Goal: Transaction & Acquisition: Book appointment/travel/reservation

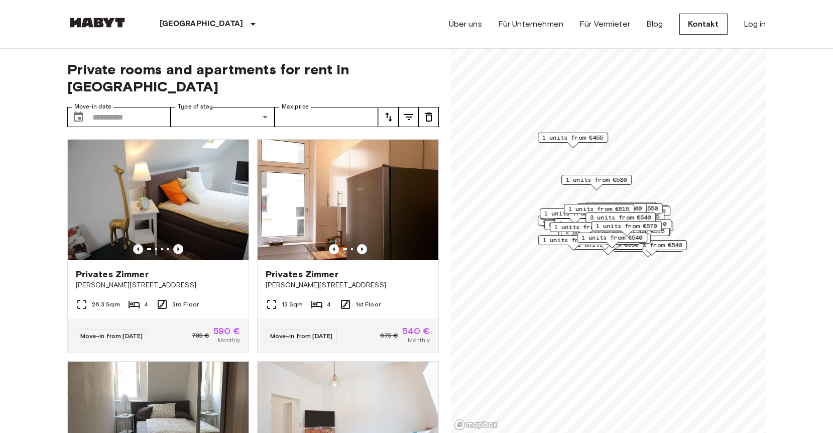
click at [229, 176] on img at bounding box center [158, 200] width 181 height 120
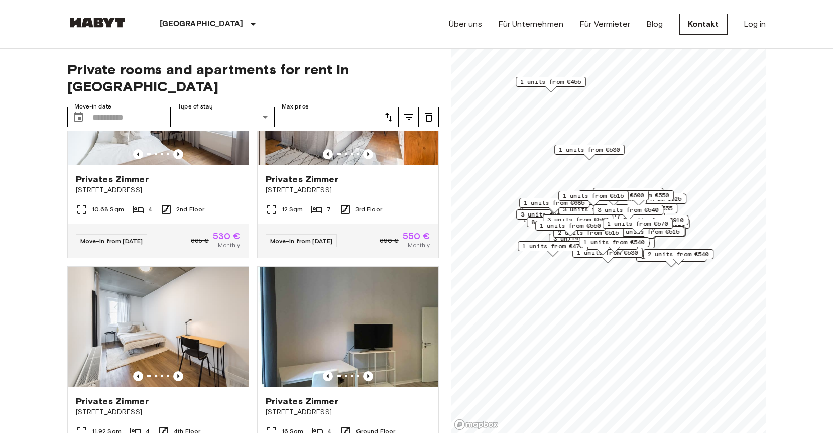
scroll to position [1699, 0]
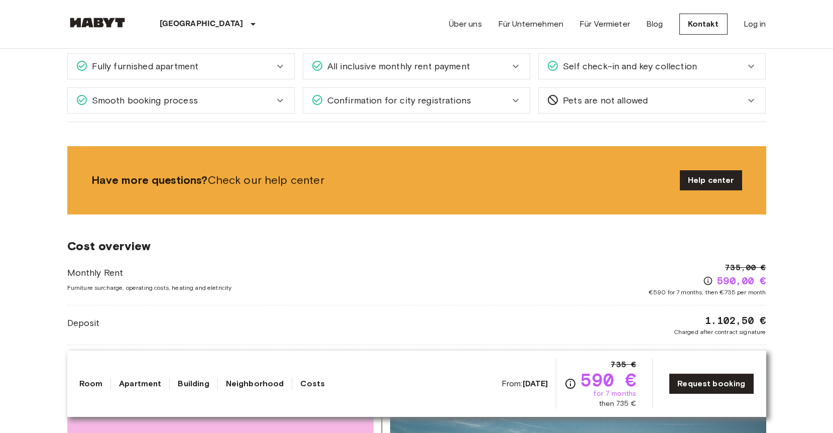
click at [149, 382] on link "Apartment" at bounding box center [140, 384] width 42 height 12
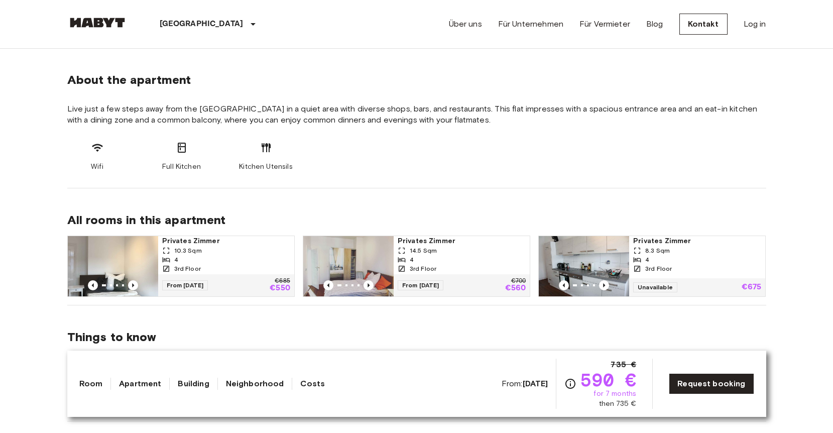
click at [92, 384] on link "Room" at bounding box center [91, 384] width 24 height 12
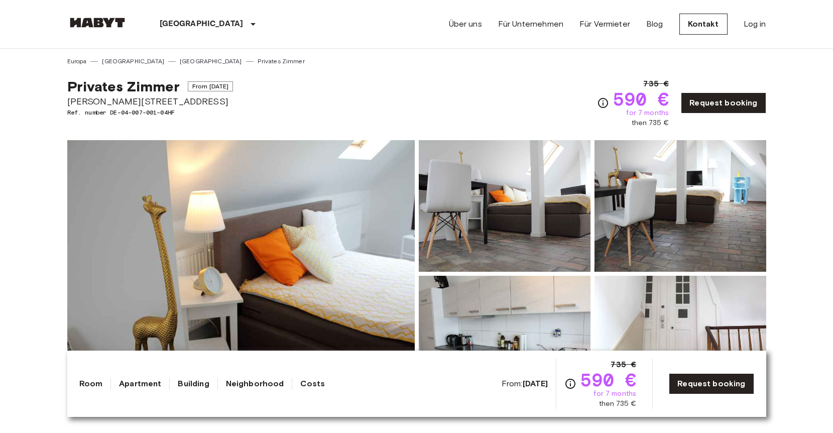
click at [240, 386] on link "Neighborhood" at bounding box center [255, 384] width 58 height 12
click at [268, 382] on link "Neighborhood" at bounding box center [255, 384] width 58 height 12
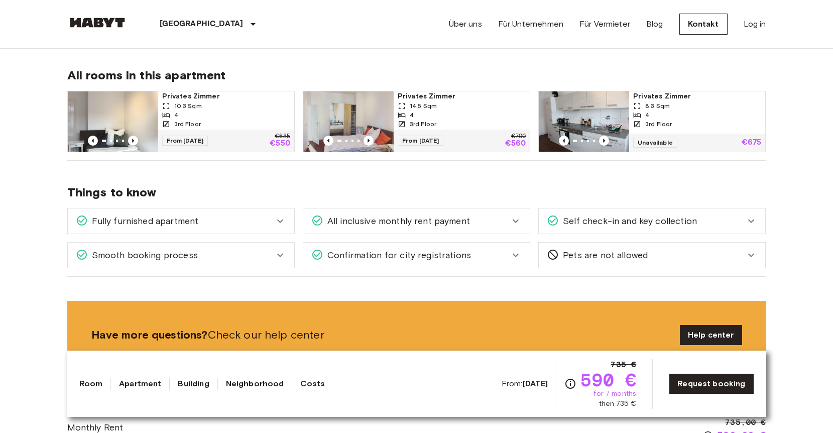
scroll to position [501, 0]
